Goal: Navigation & Orientation: Find specific page/section

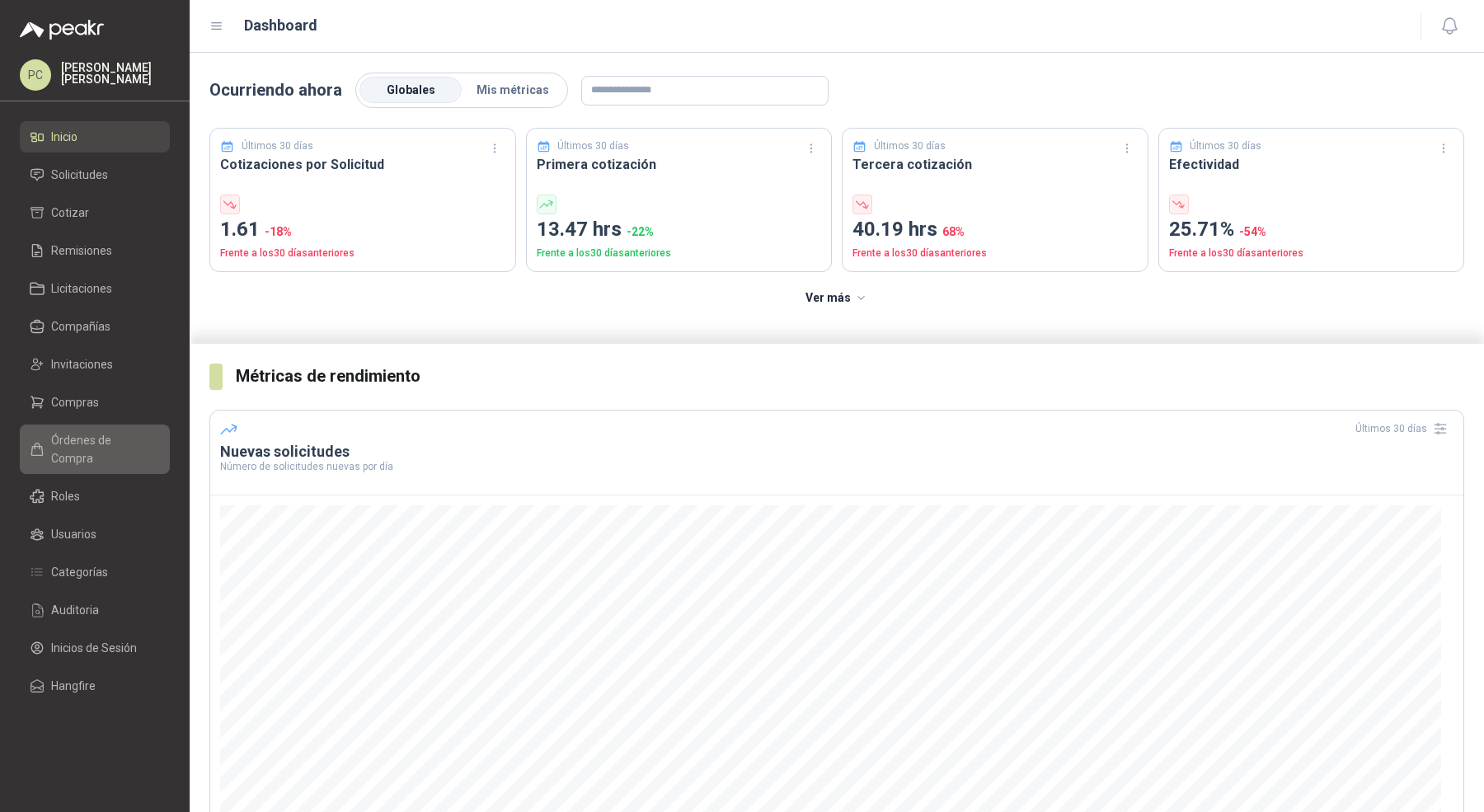
click at [98, 446] on span "Órdenes de Compra" at bounding box center [102, 449] width 103 height 36
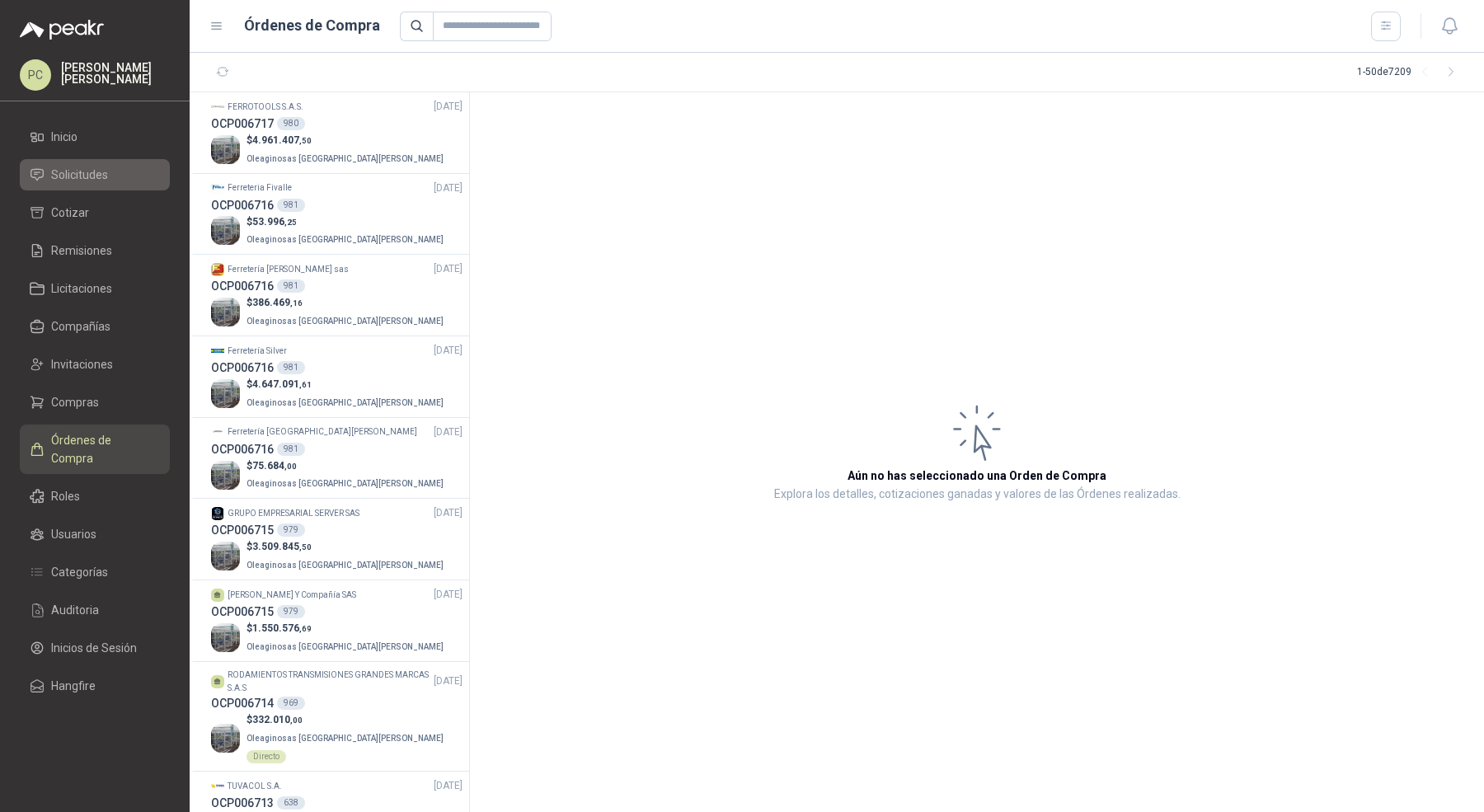
click at [116, 173] on li "Solicitudes" at bounding box center [95, 174] width 130 height 18
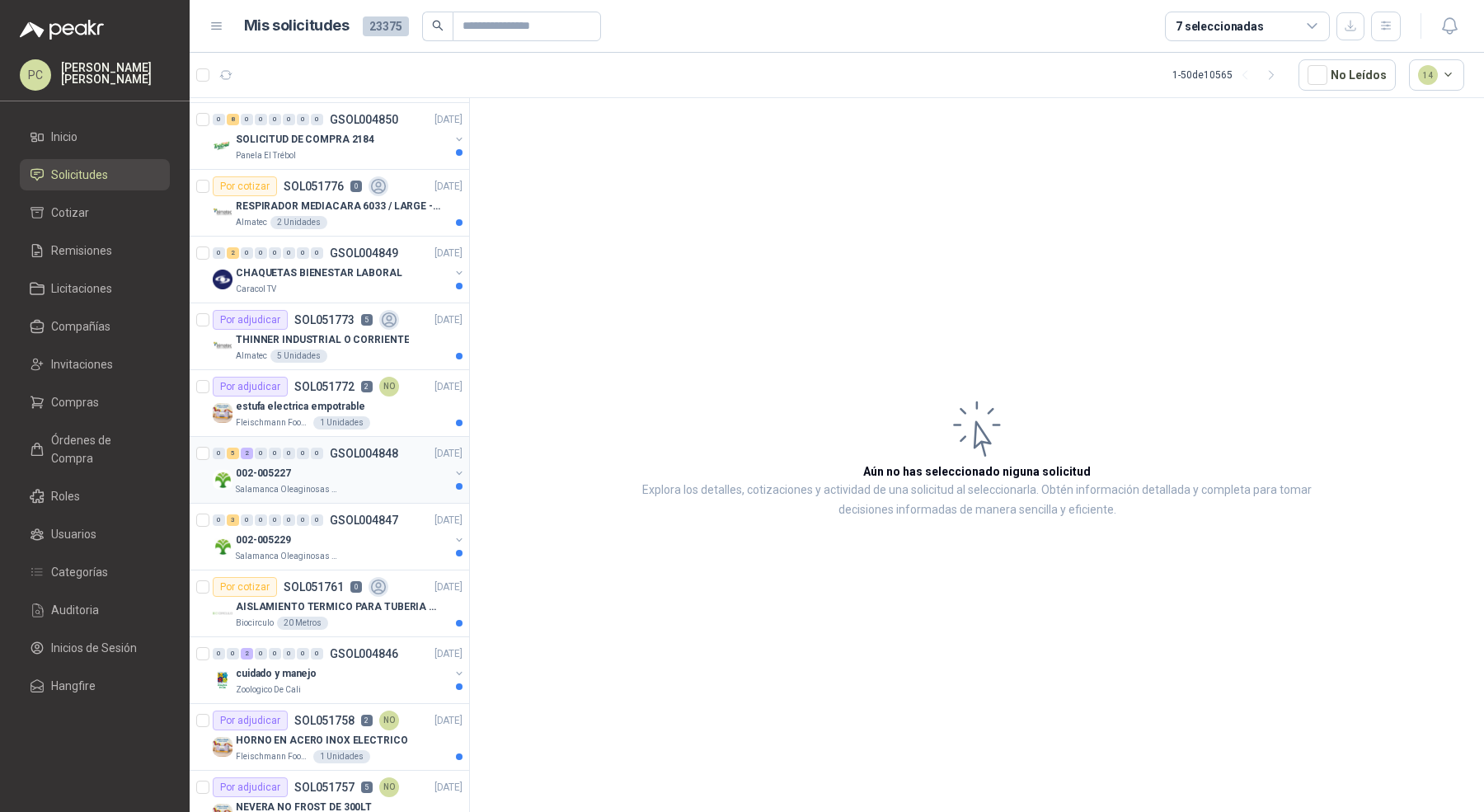
scroll to position [89, 0]
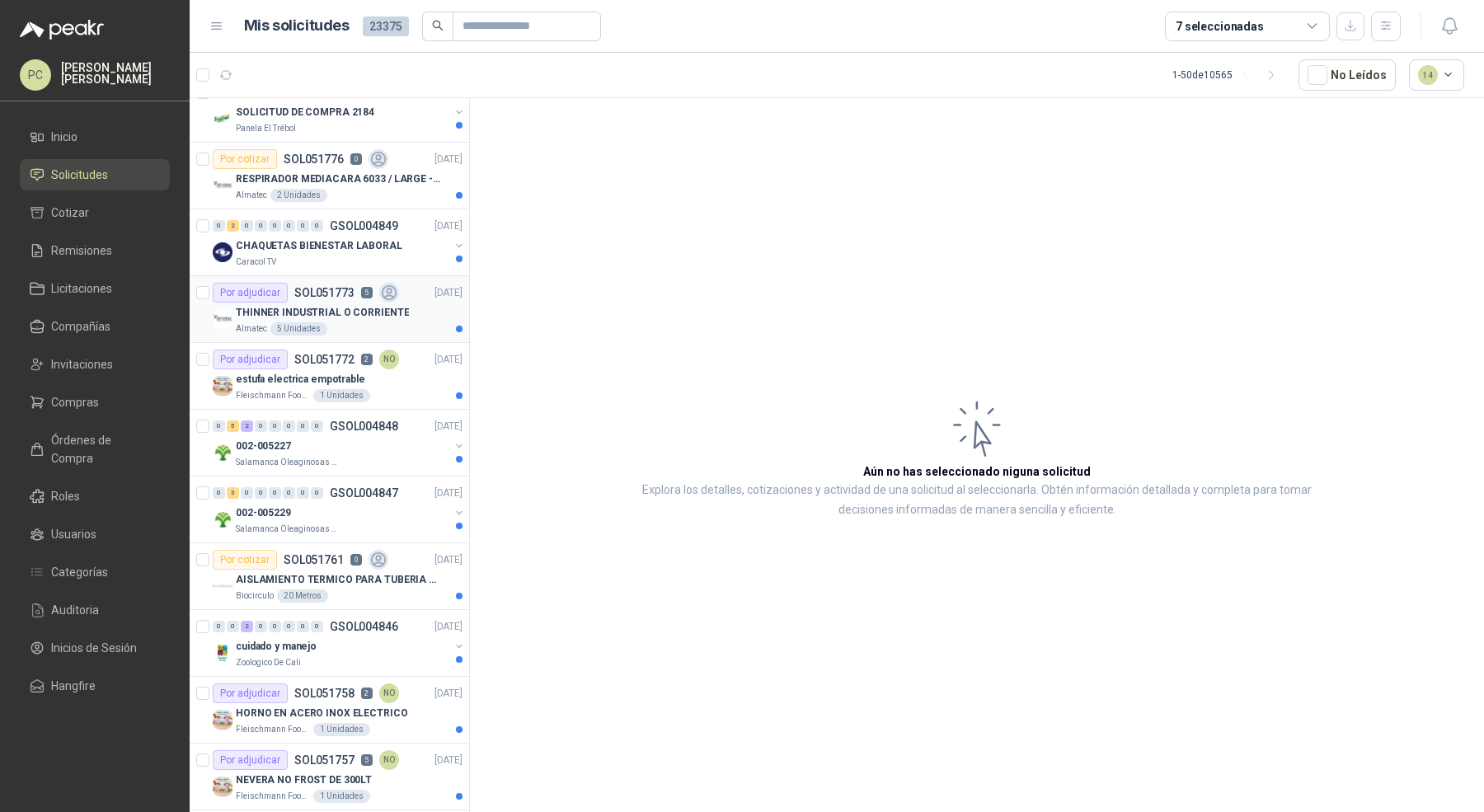
click at [400, 316] on div "THINNER INDUSTRIAL O CORRIENTE" at bounding box center [349, 312] width 227 height 19
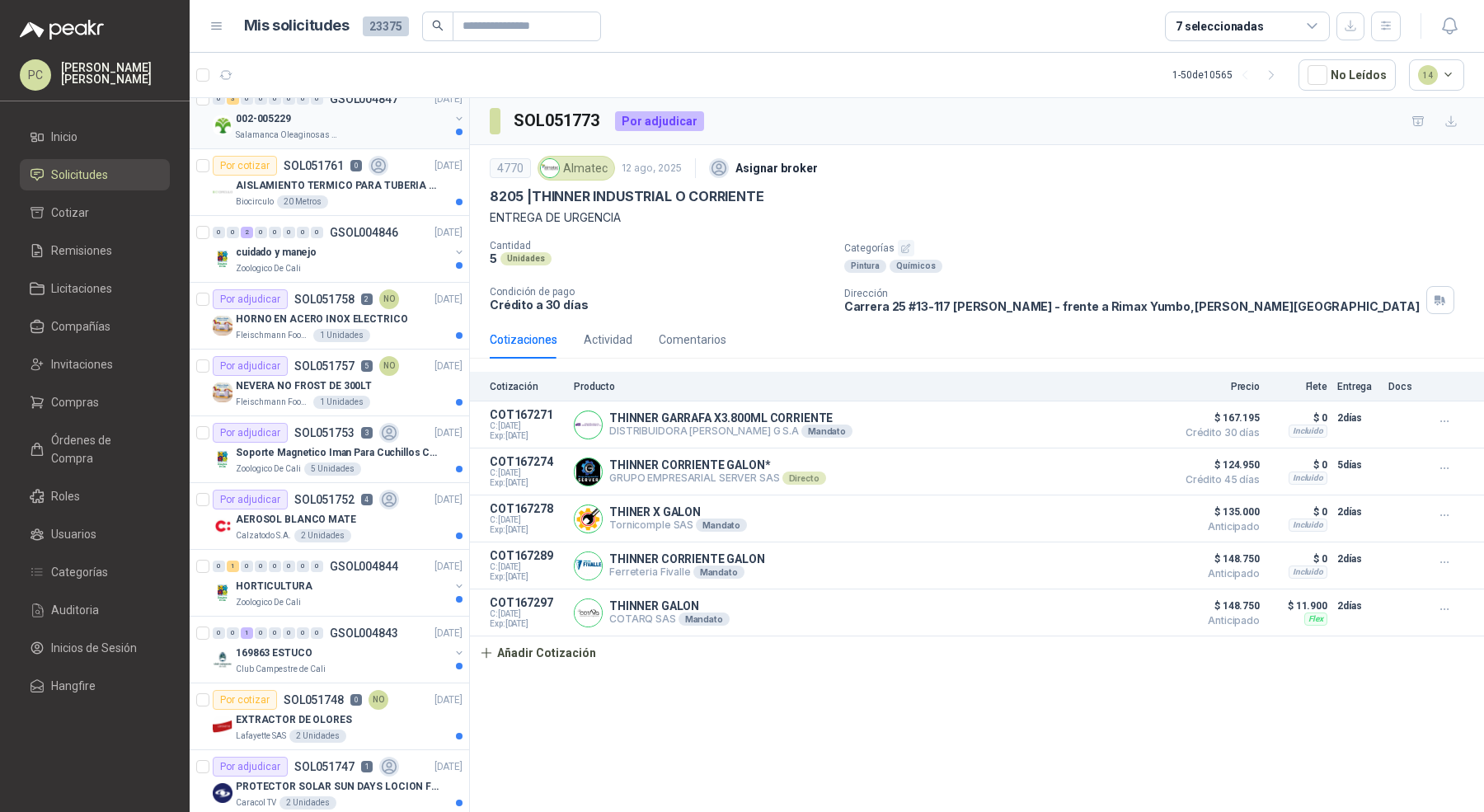
scroll to position [524, 0]
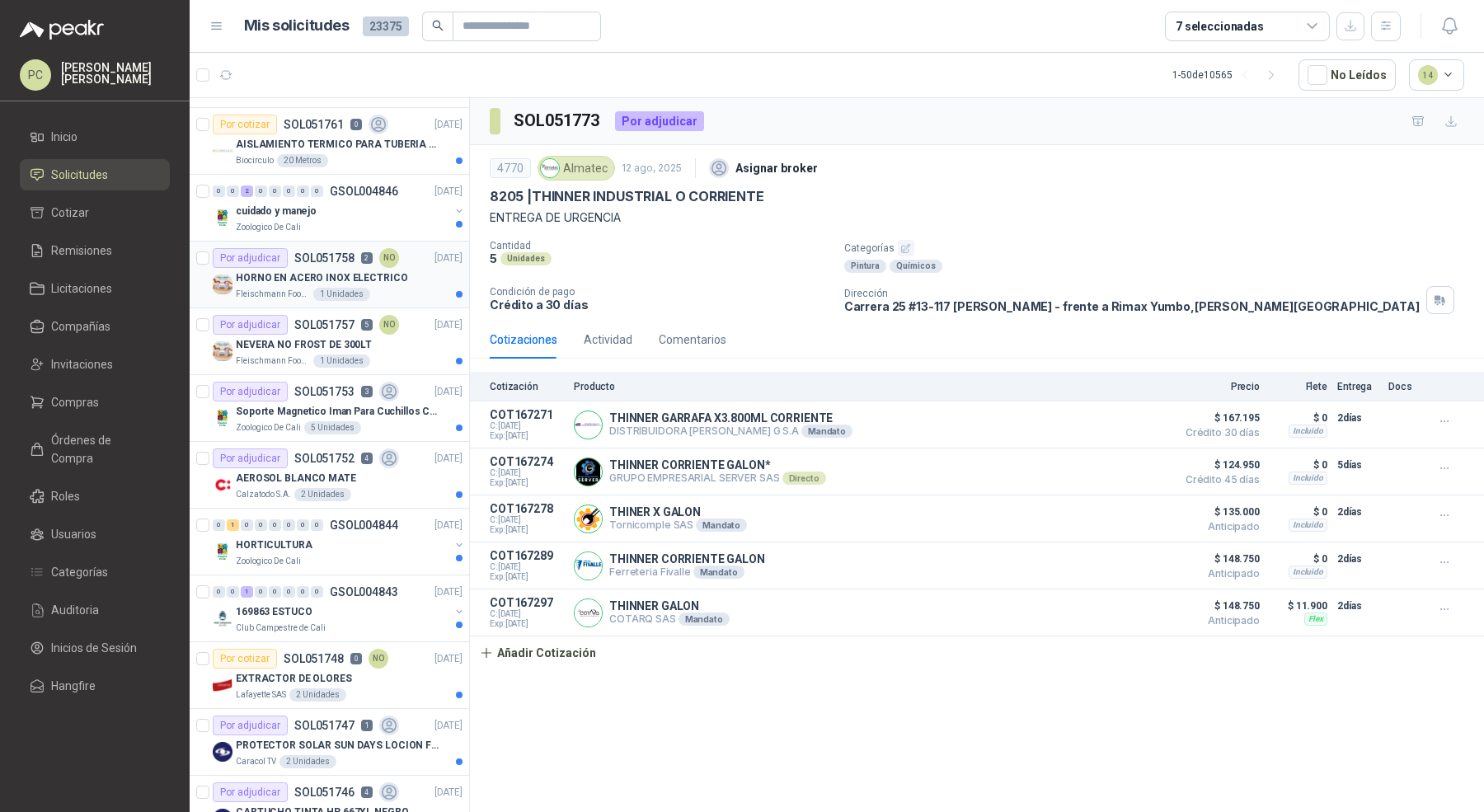
click at [397, 288] on div "[PERSON_NAME] Foods S.A. 1 Unidades" at bounding box center [349, 294] width 227 height 13
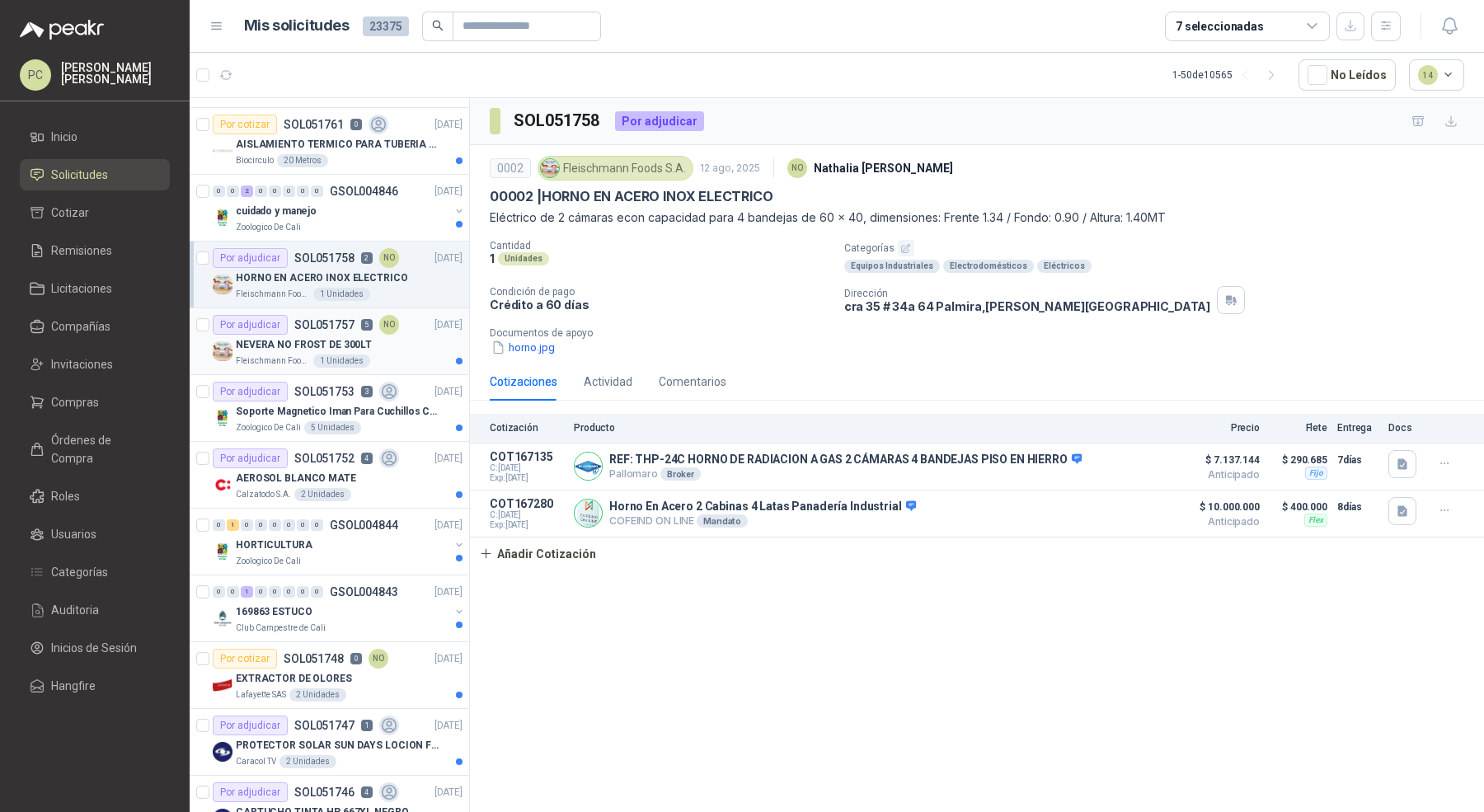
click at [400, 355] on div "[PERSON_NAME] Foods S.A. 1 Unidades" at bounding box center [349, 361] width 227 height 13
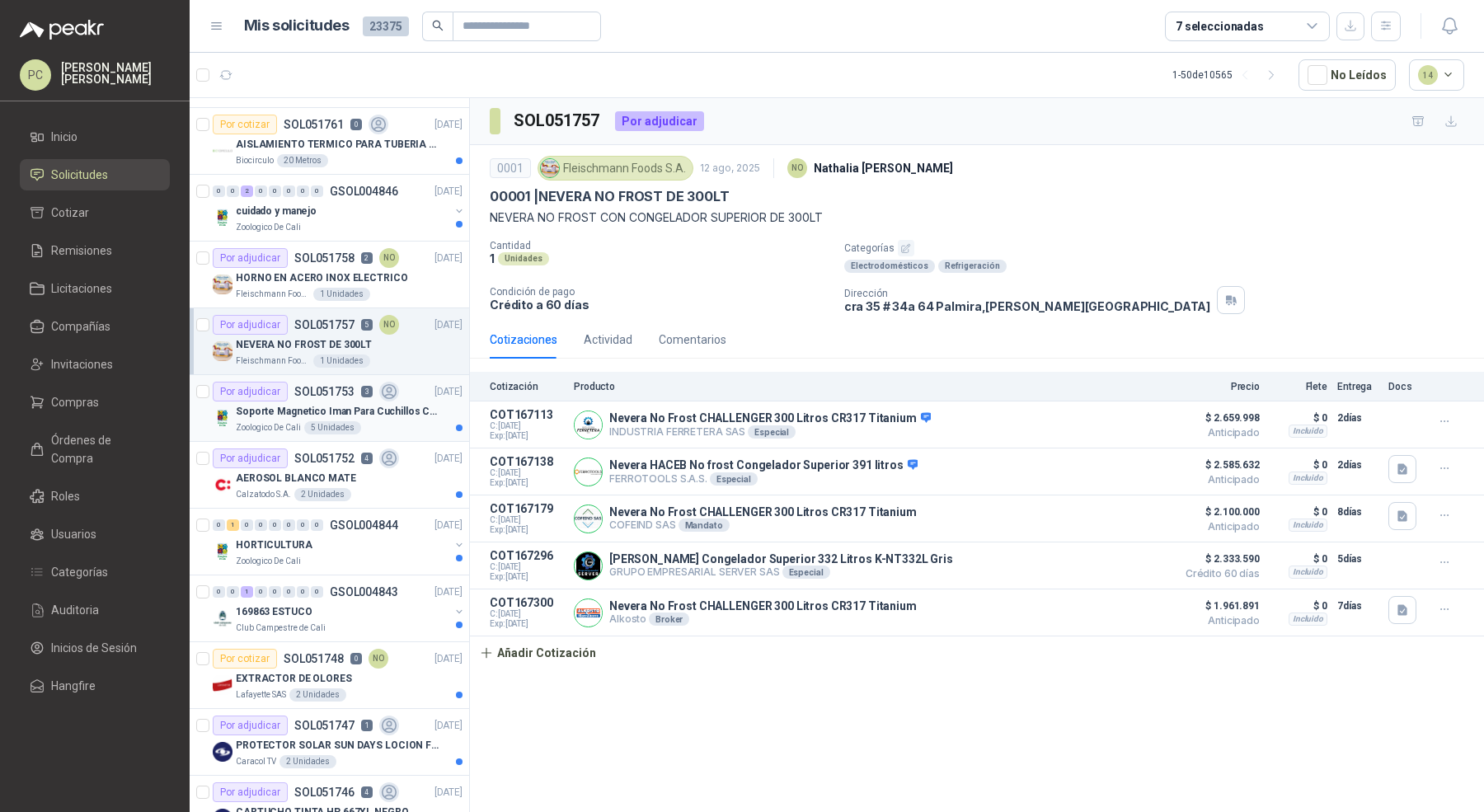
scroll to position [566, 0]
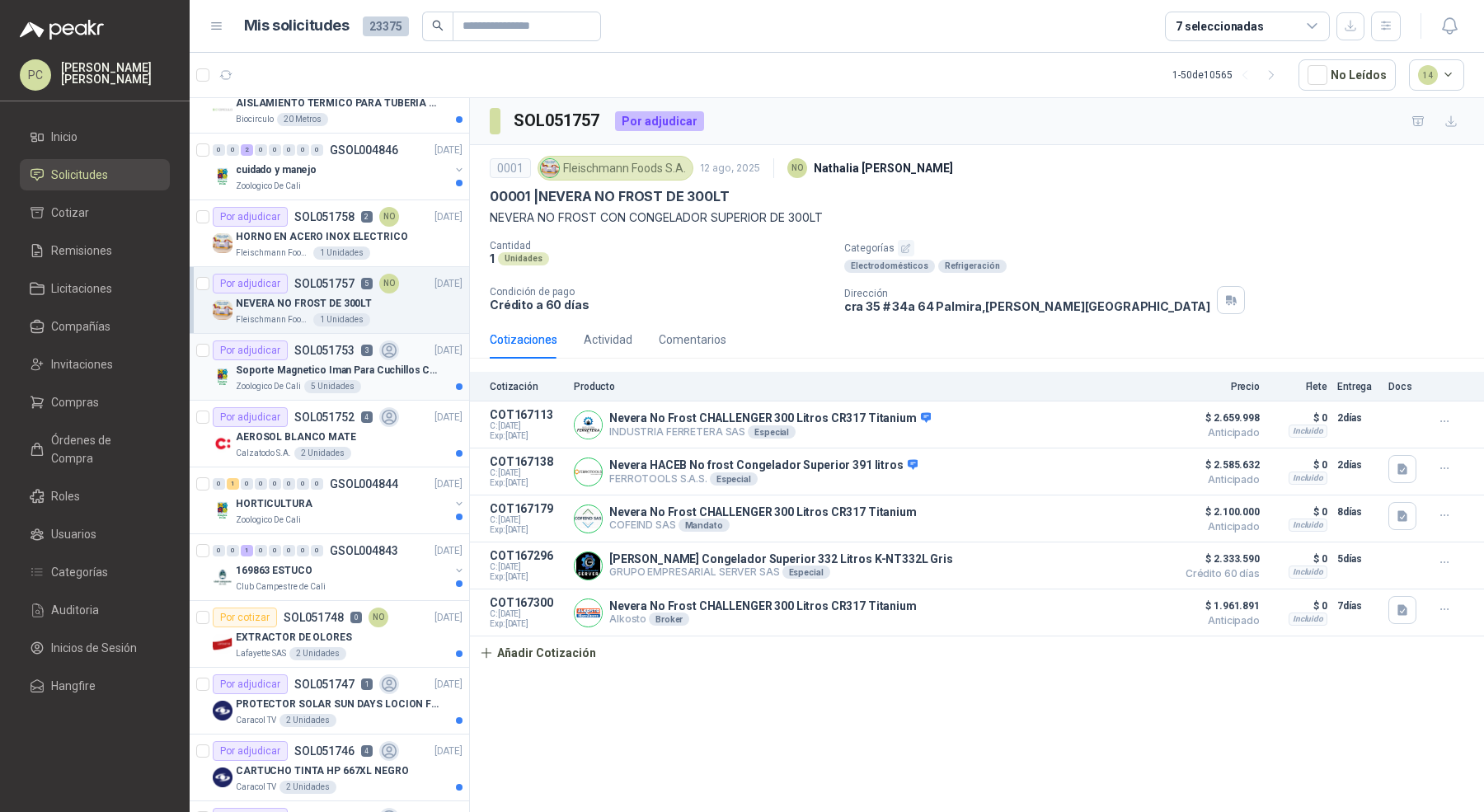
click at [414, 427] on div "AEROSOL BLANCO MATE" at bounding box center [349, 436] width 227 height 19
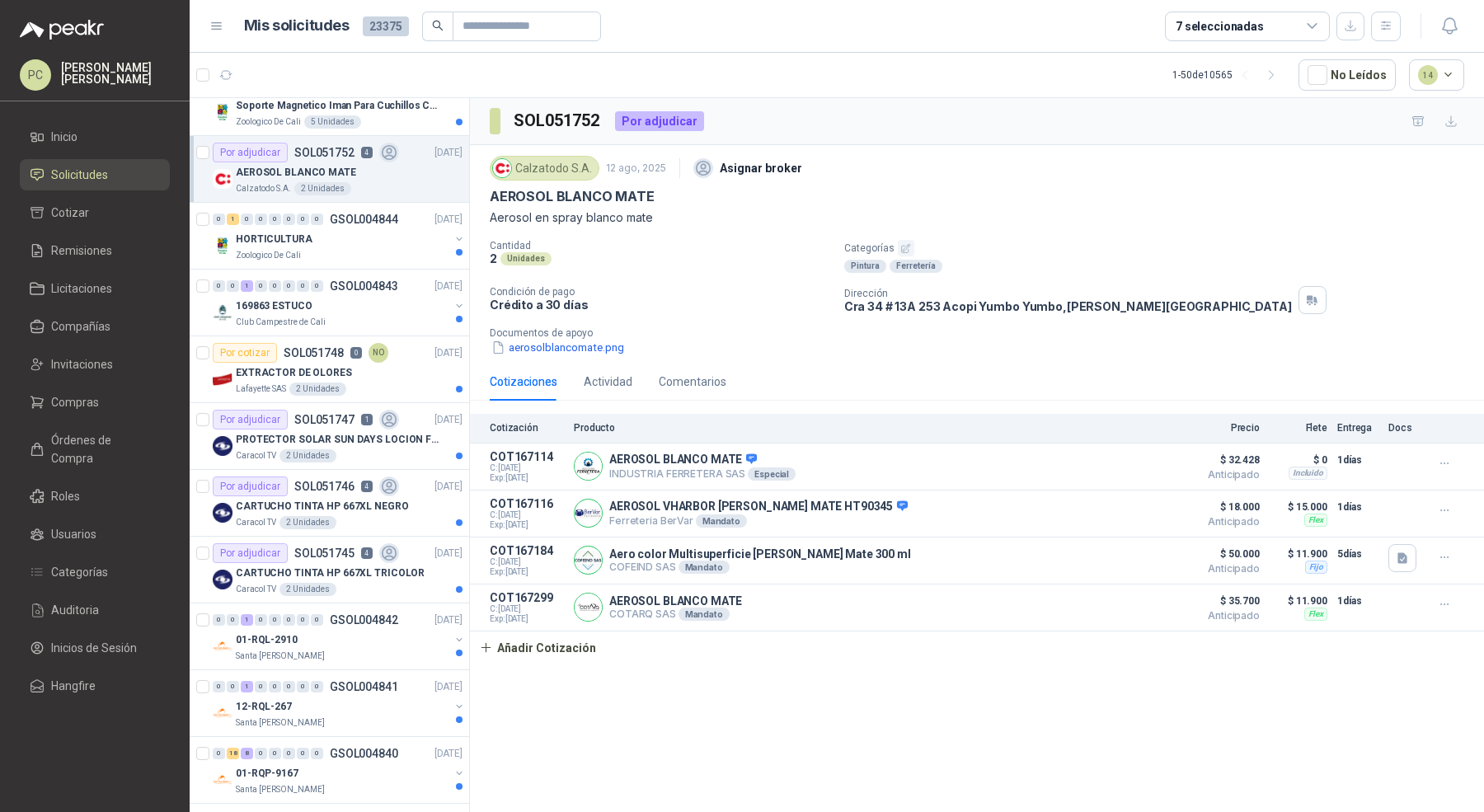
scroll to position [827, 0]
click at [415, 369] on div "EXTRACTOR DE OLORES" at bounding box center [349, 376] width 227 height 19
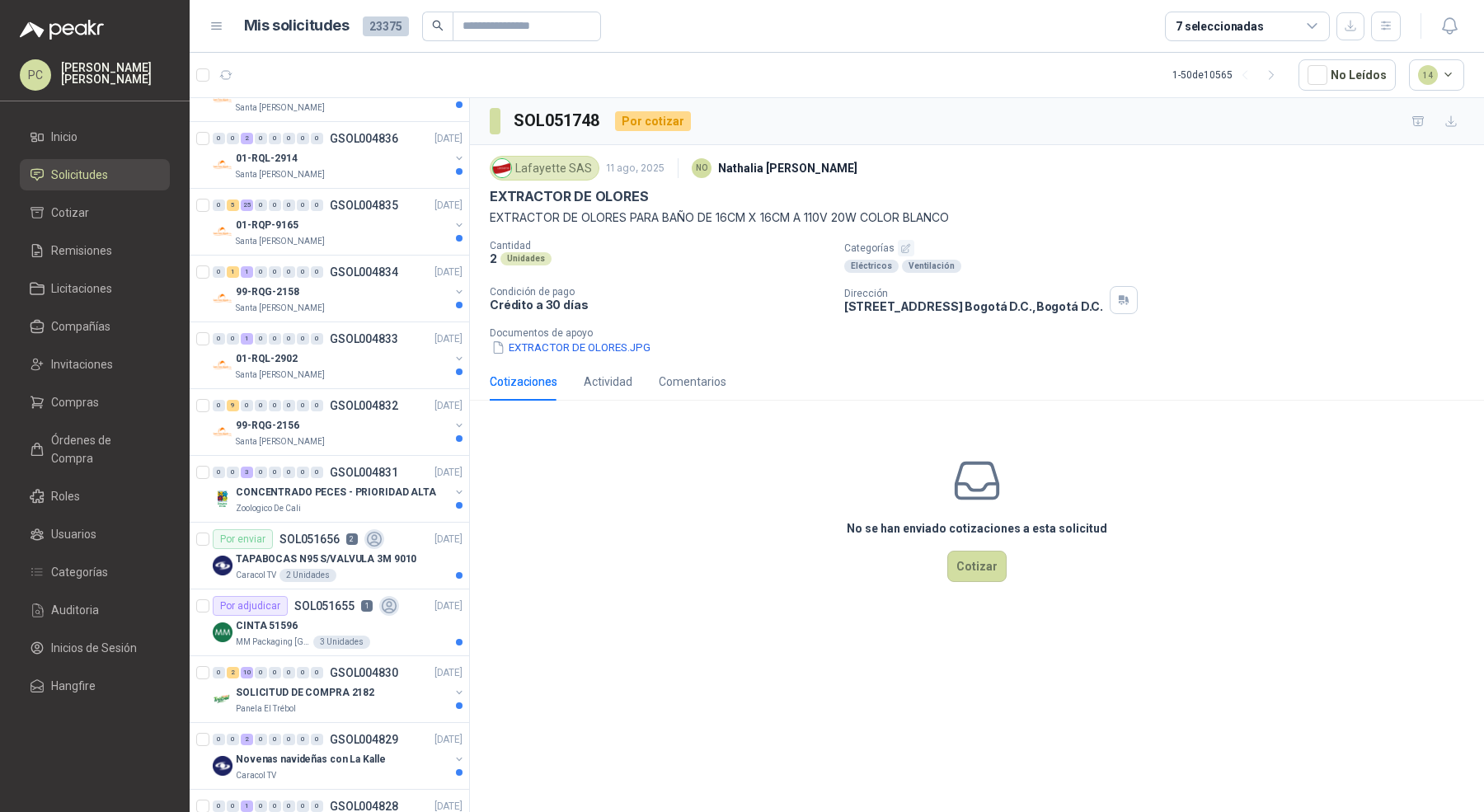
scroll to position [1727, 0]
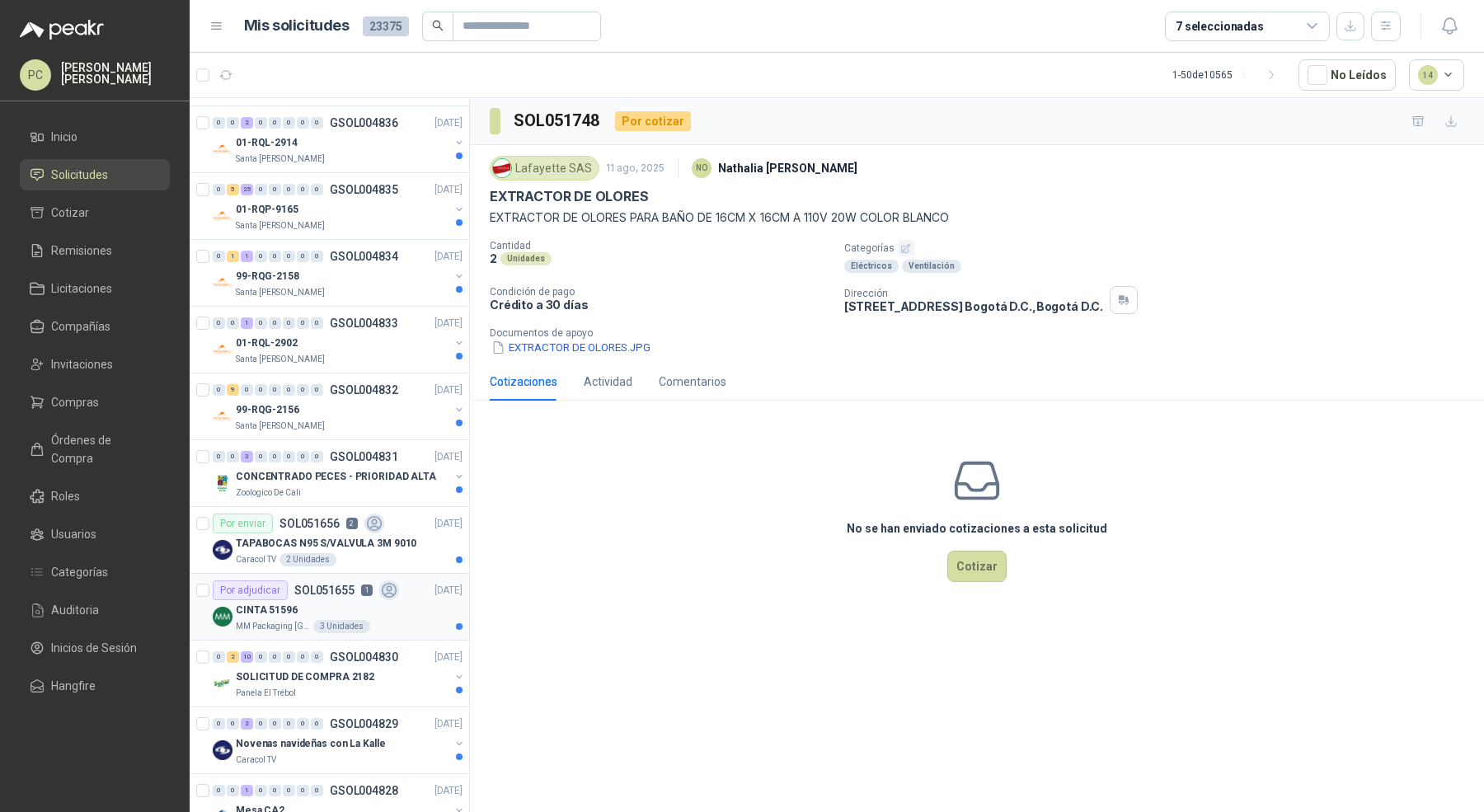
click at [385, 600] on div "CINTA 51596" at bounding box center [349, 610] width 227 height 19
